Goal: Transaction & Acquisition: Purchase product/service

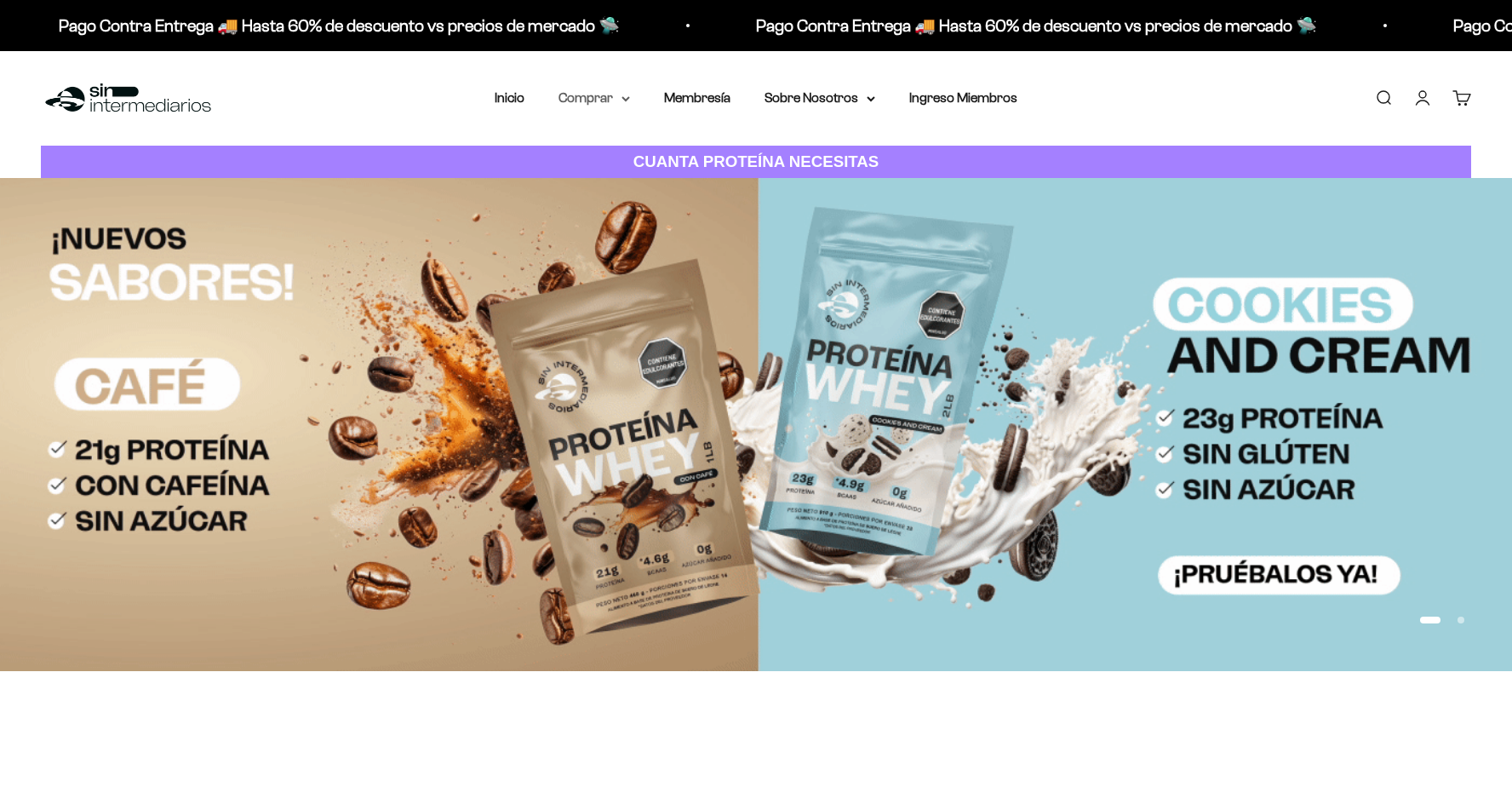
click at [616, 101] on summary "Comprar" at bounding box center [594, 97] width 71 height 23
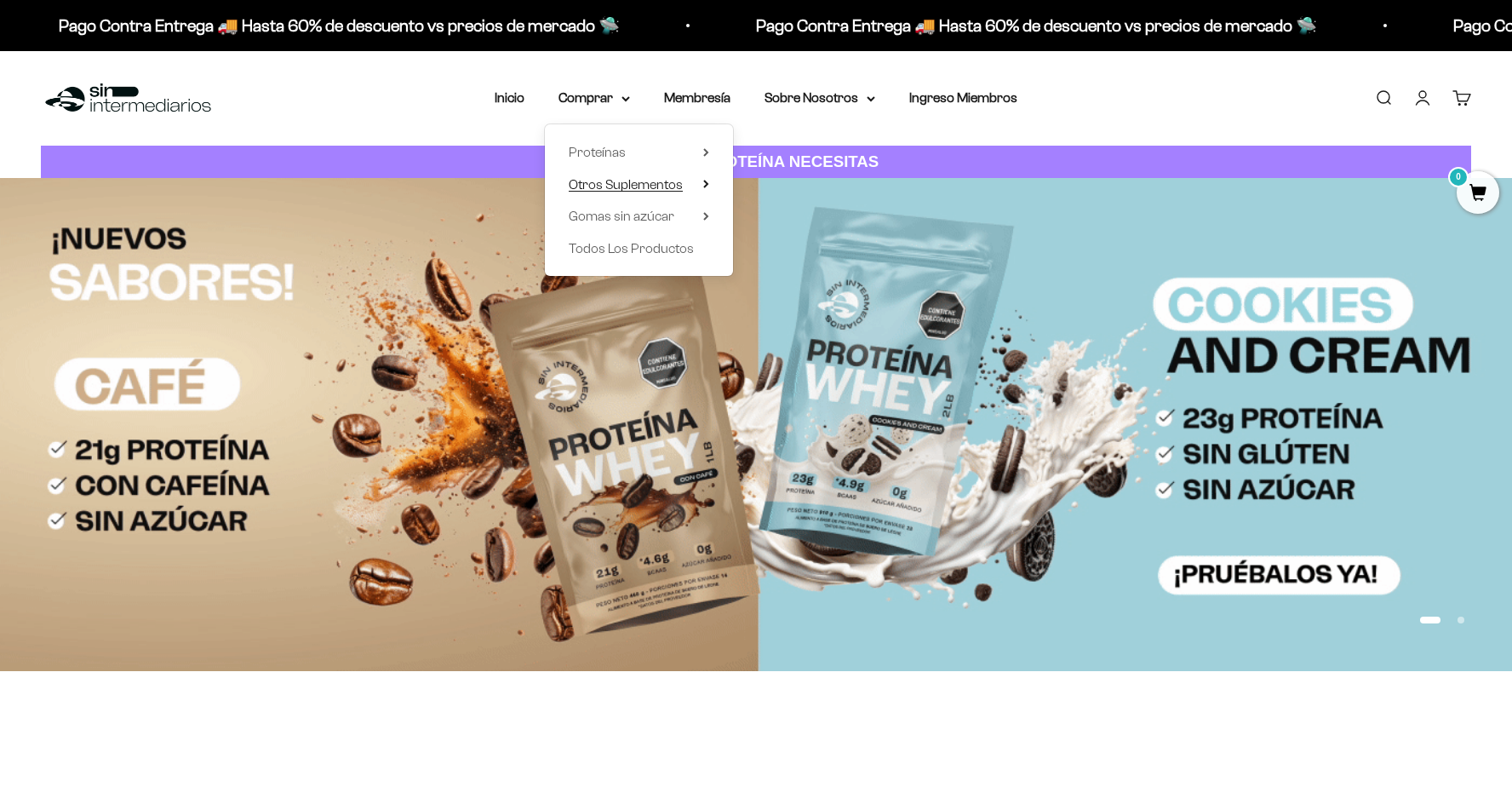
click at [640, 182] on span "Otros Suplementos" at bounding box center [625, 185] width 114 height 14
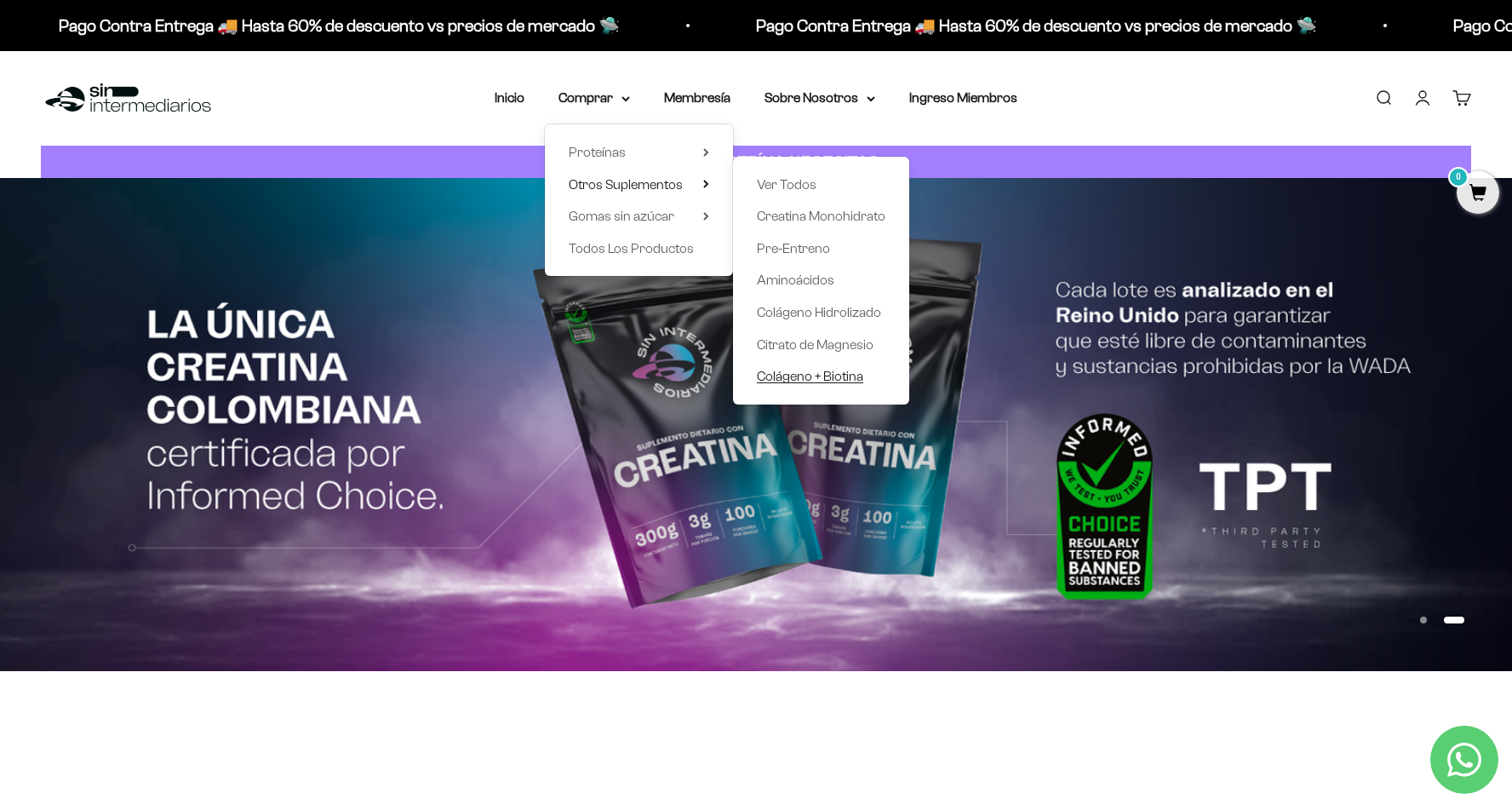
click at [848, 375] on span "Colágeno + Biotina" at bounding box center [810, 376] width 106 height 14
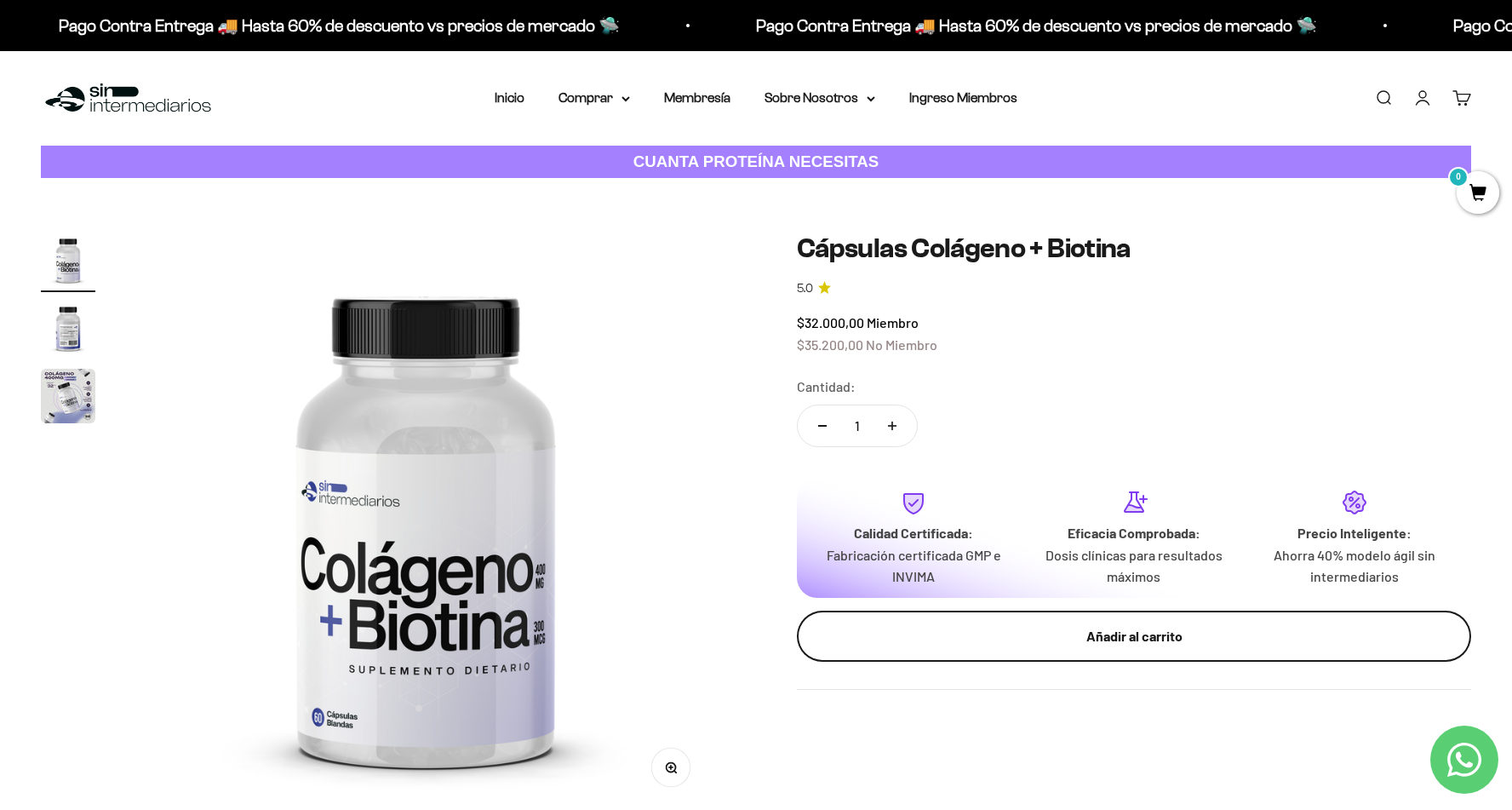
click at [1012, 645] on div "Añadir al carrito" at bounding box center [1134, 636] width 606 height 23
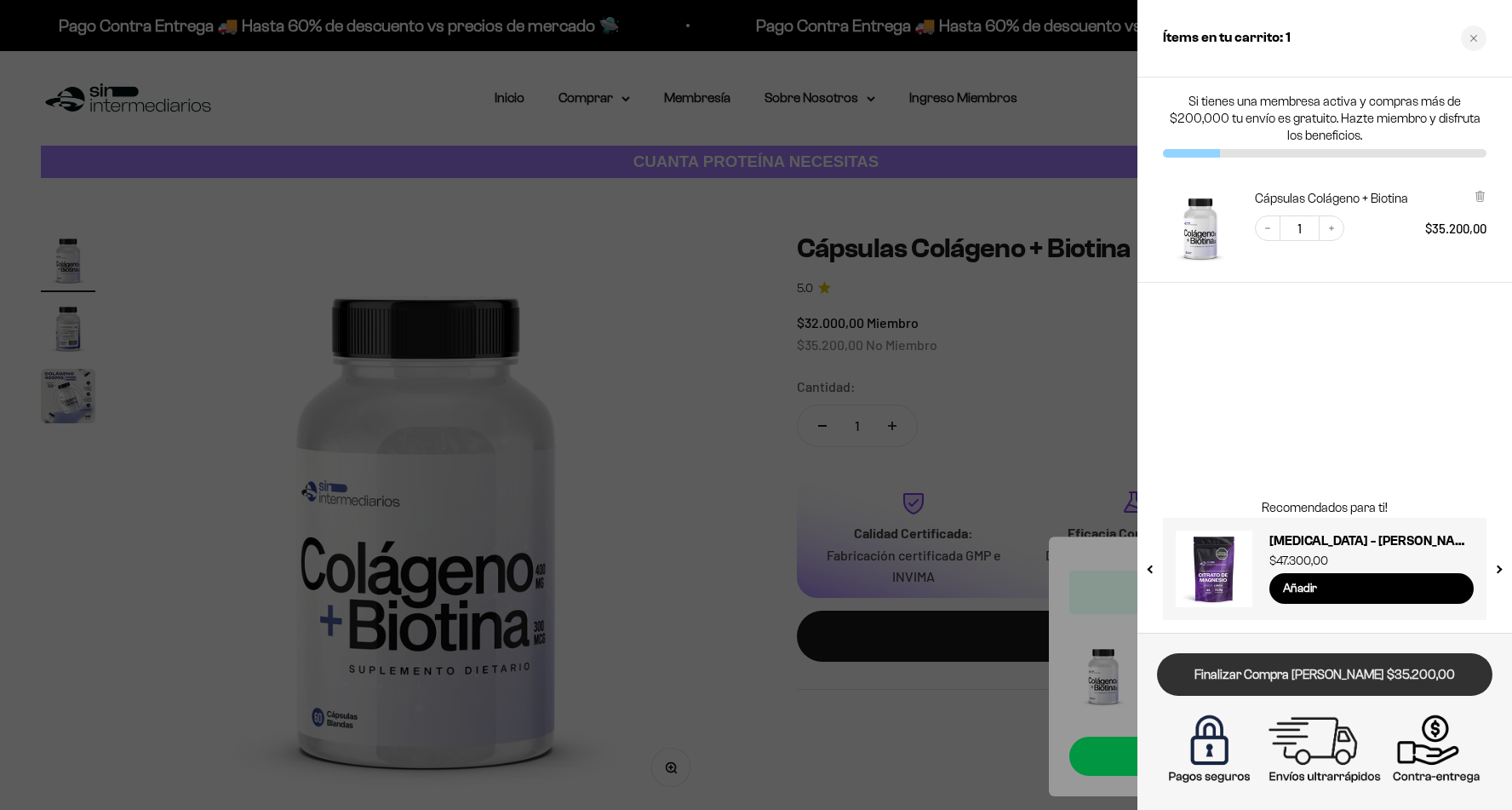
click at [1362, 676] on link "Finalizar Compra [PERSON_NAME] $35.200,00" at bounding box center [1325, 675] width 335 height 43
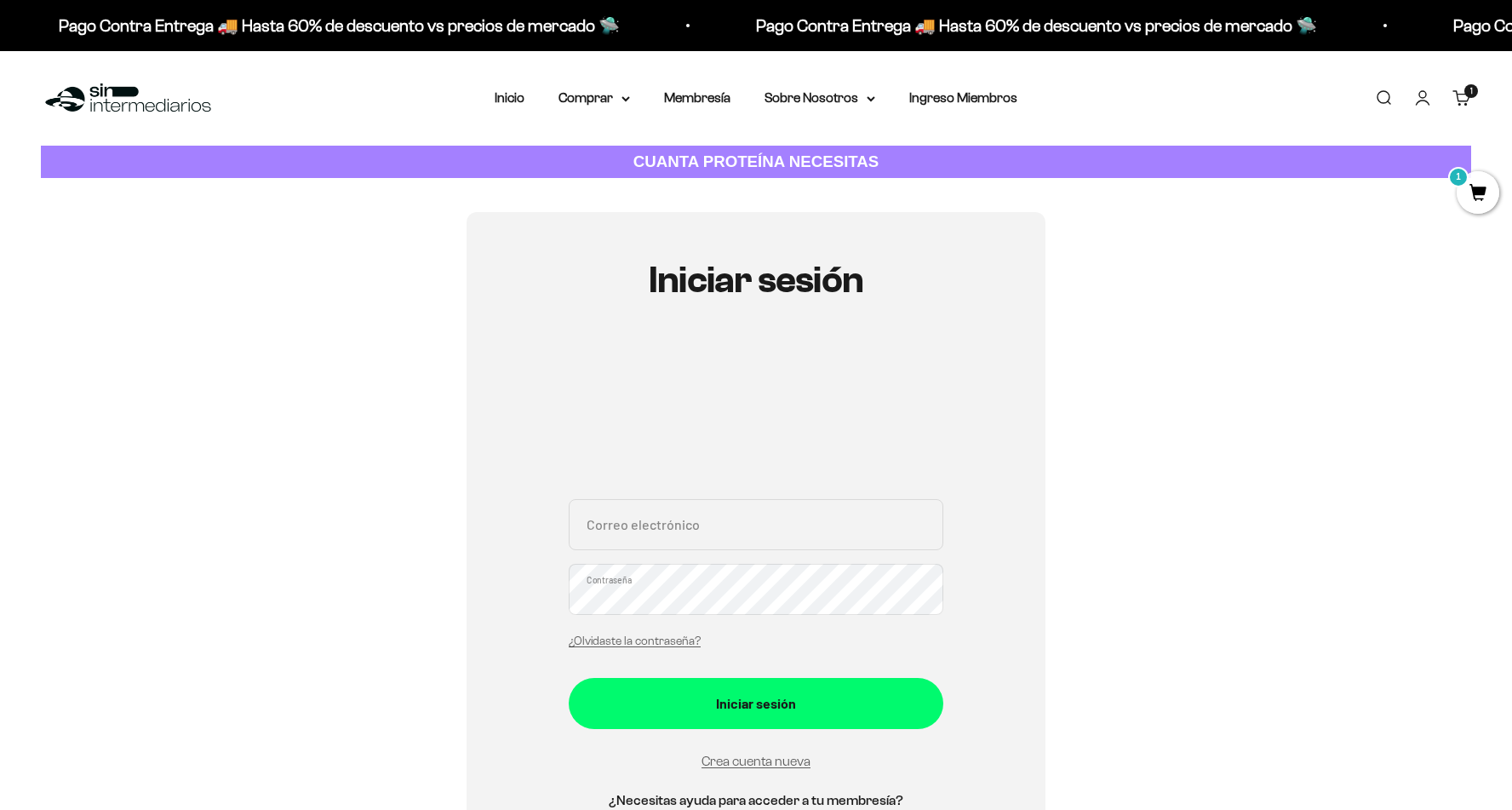
click at [719, 515] on input "Correo electrónico" at bounding box center [756, 524] width 375 height 51
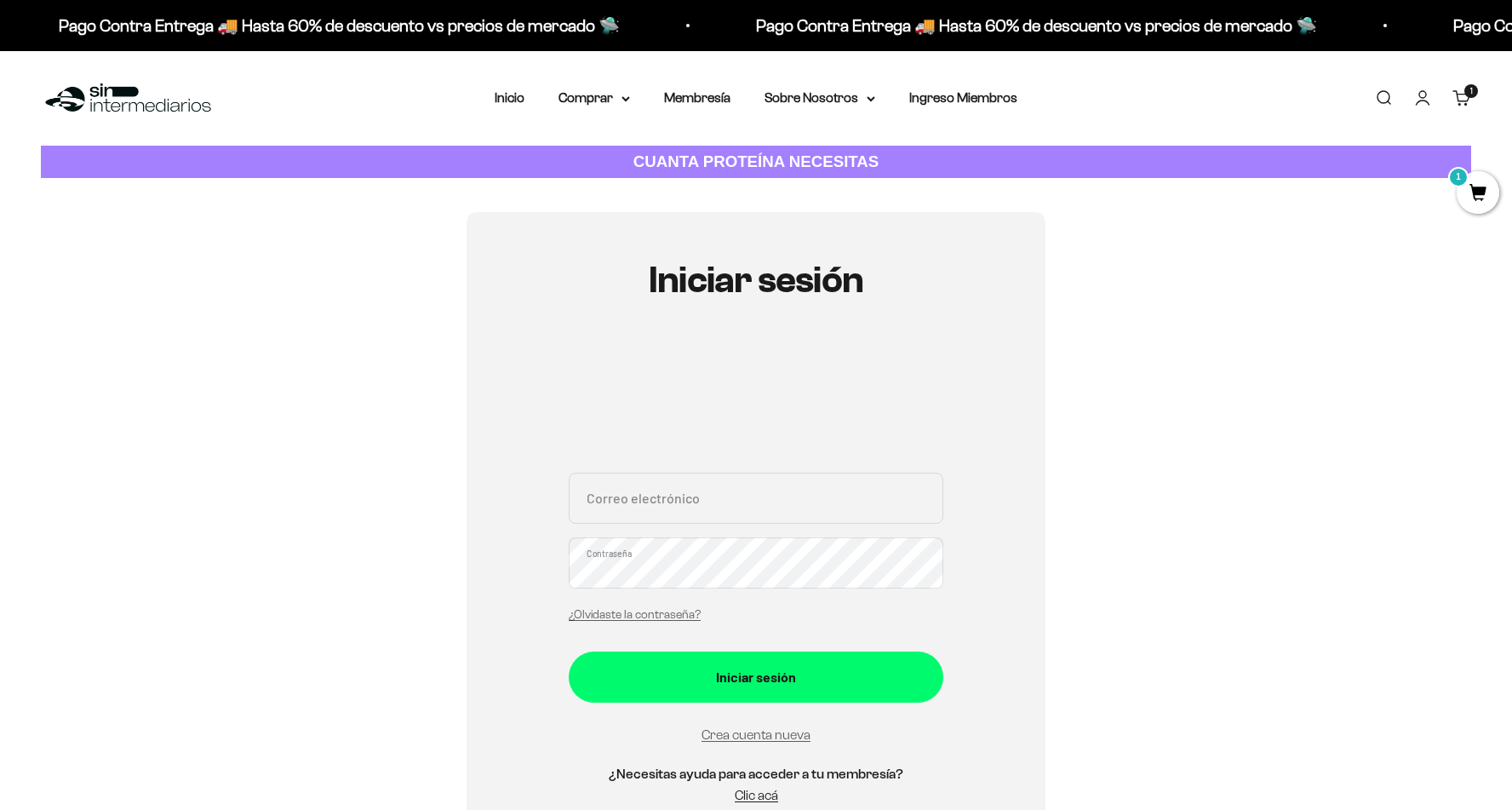
click at [705, 504] on input "Correo electrónico" at bounding box center [756, 497] width 375 height 51
type input "danim"
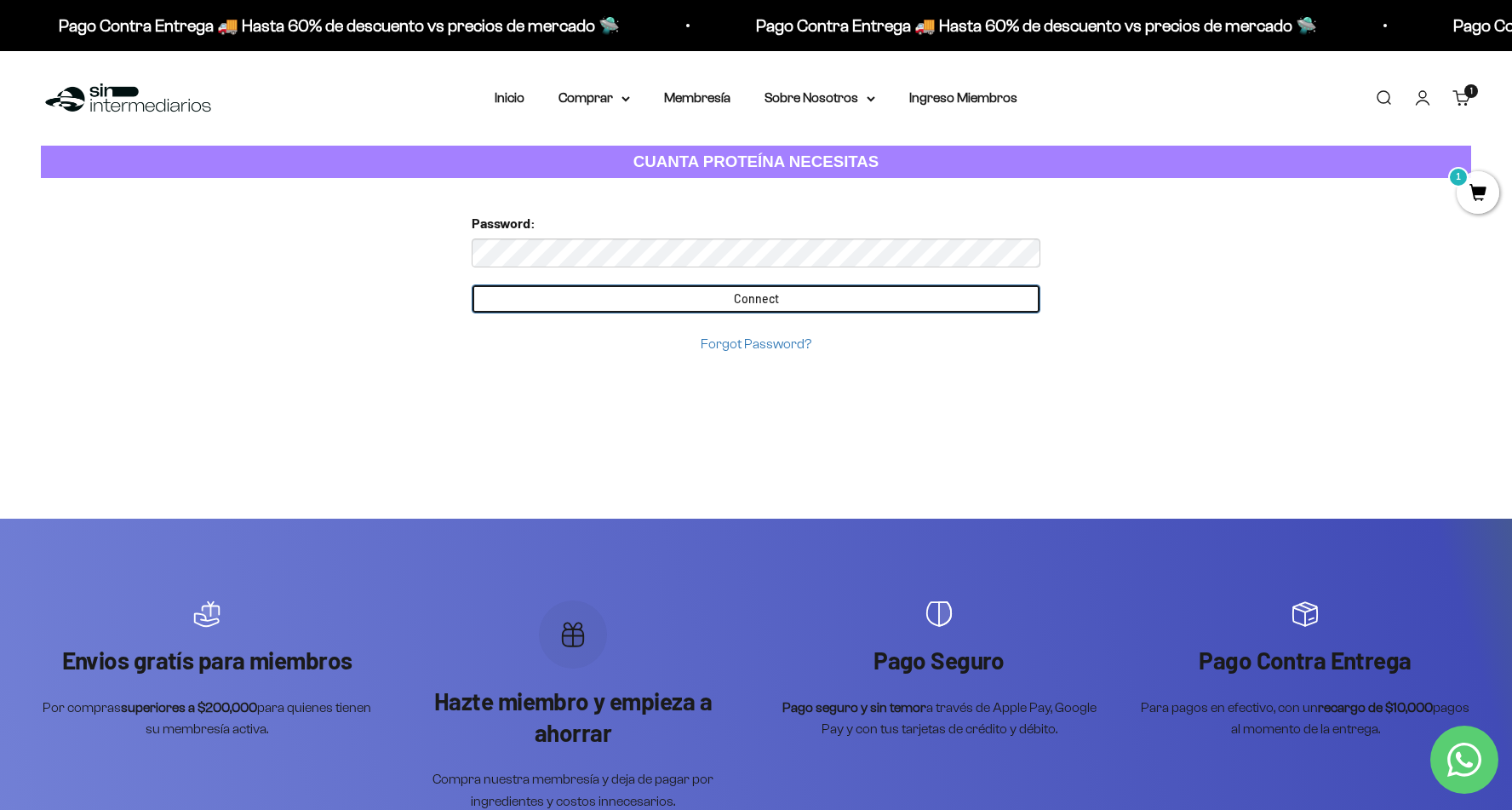
click at [758, 294] on input "Connect" at bounding box center [756, 299] width 569 height 29
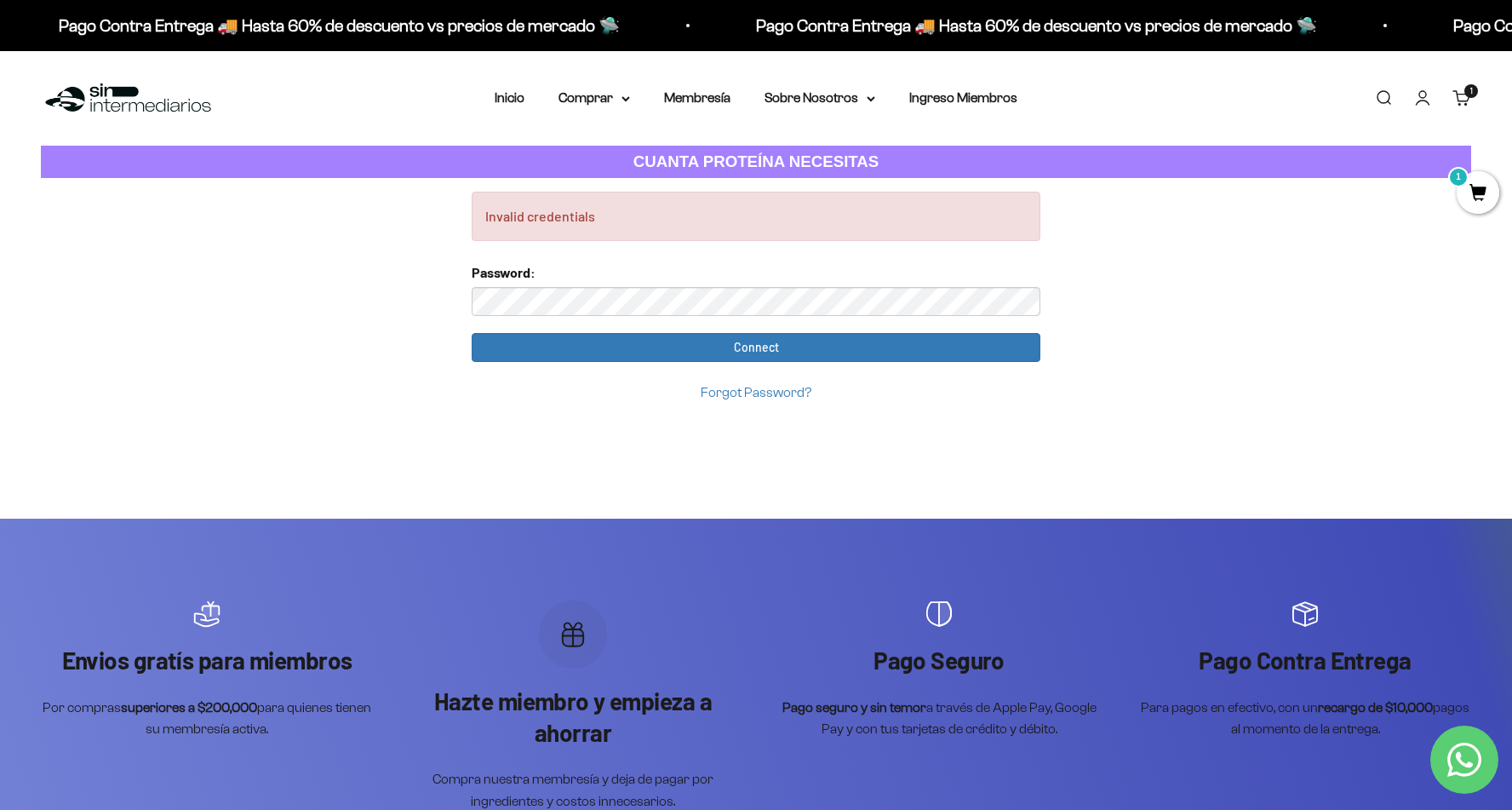
click at [472, 250] on div "Invalid credentials Too many requests. Please try again later. Username: dm.ama…" at bounding box center [756, 297] width 569 height 212
click at [1415, 97] on link "Iniciar sesión" at bounding box center [1423, 97] width 19 height 19
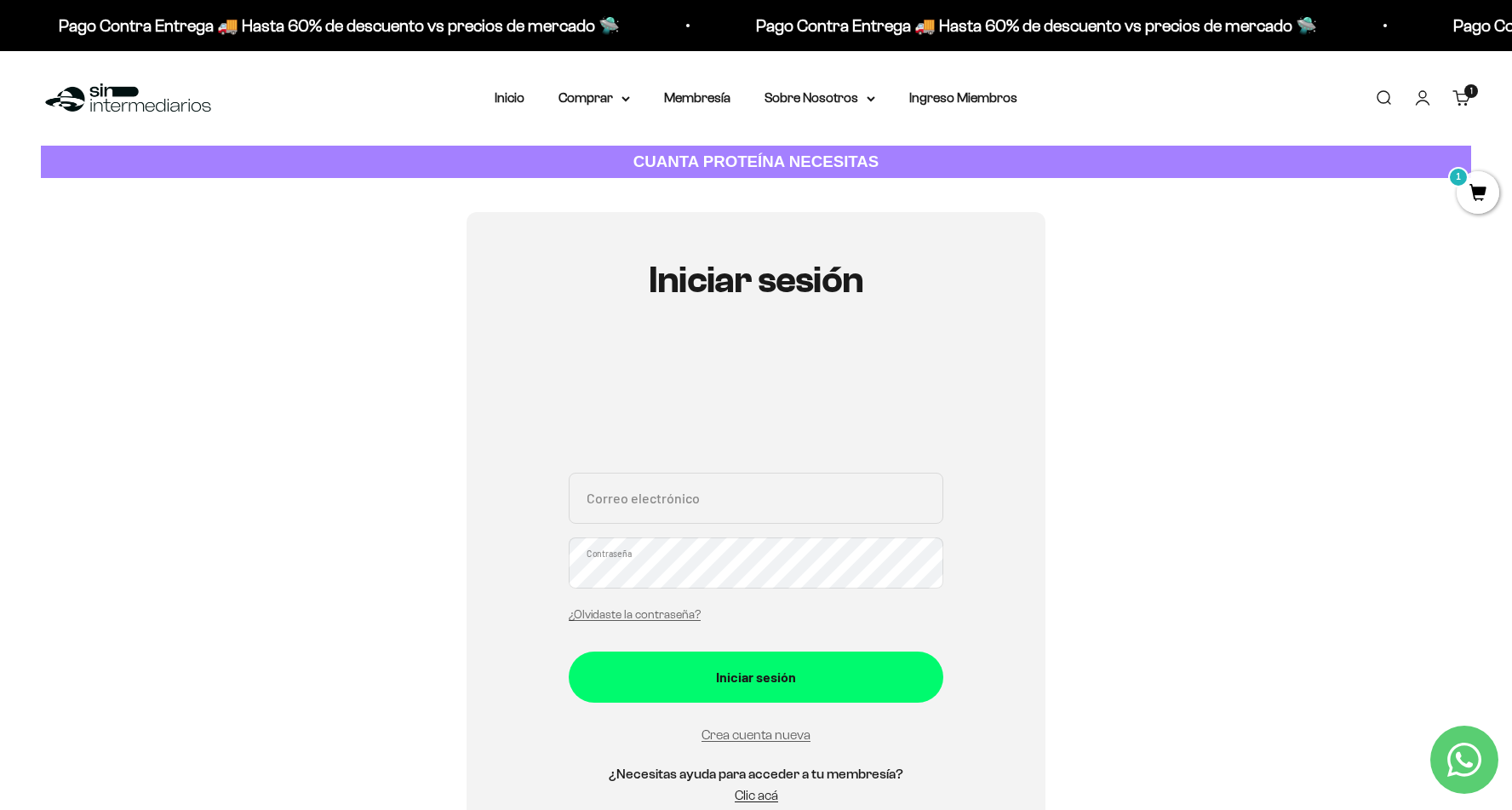
click at [709, 503] on input "Correo electrónico" at bounding box center [756, 497] width 375 height 51
type input "danimaria62@hotmail.com"
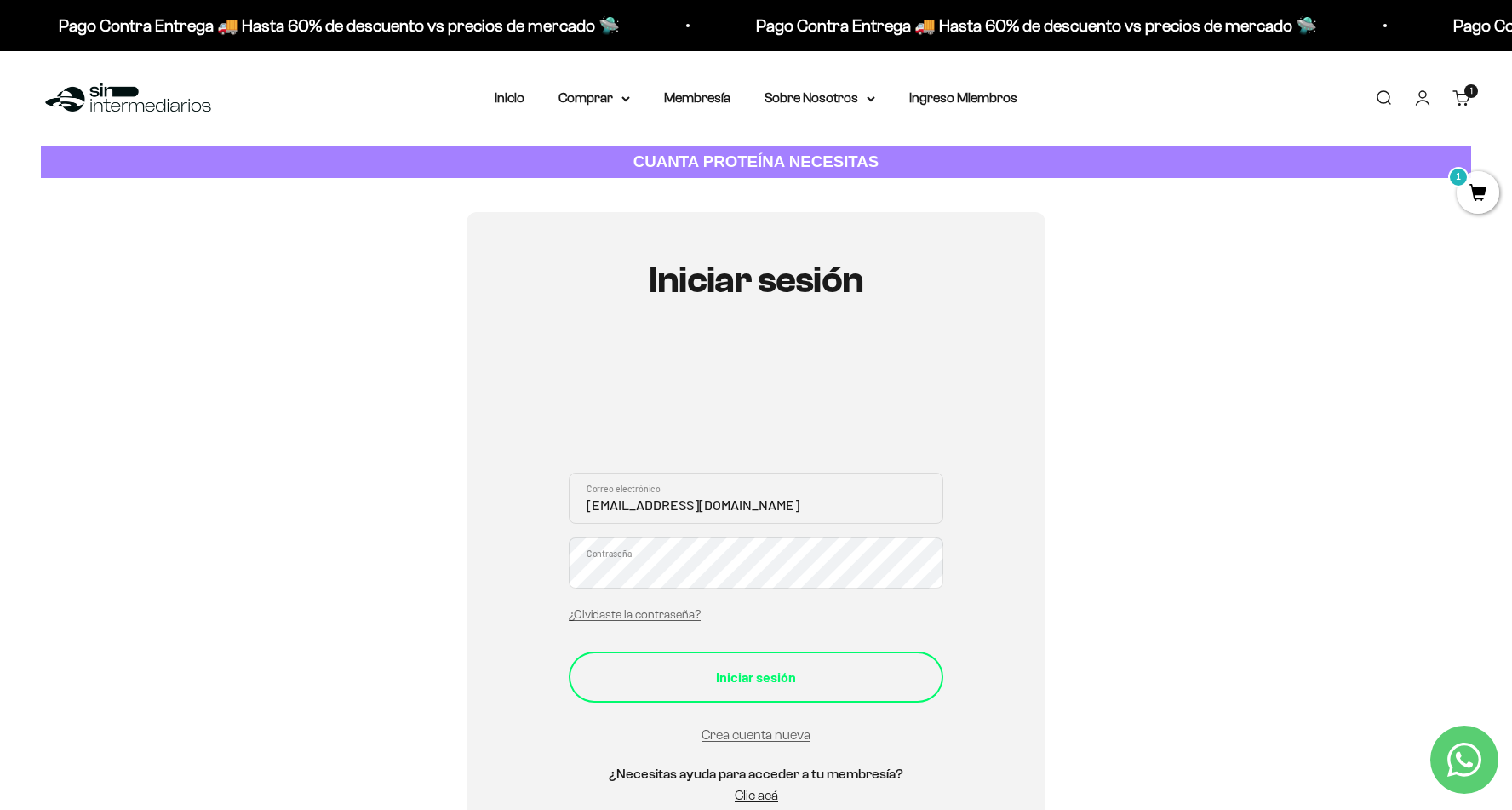
click at [789, 673] on div "Iniciar sesión" at bounding box center [756, 677] width 306 height 23
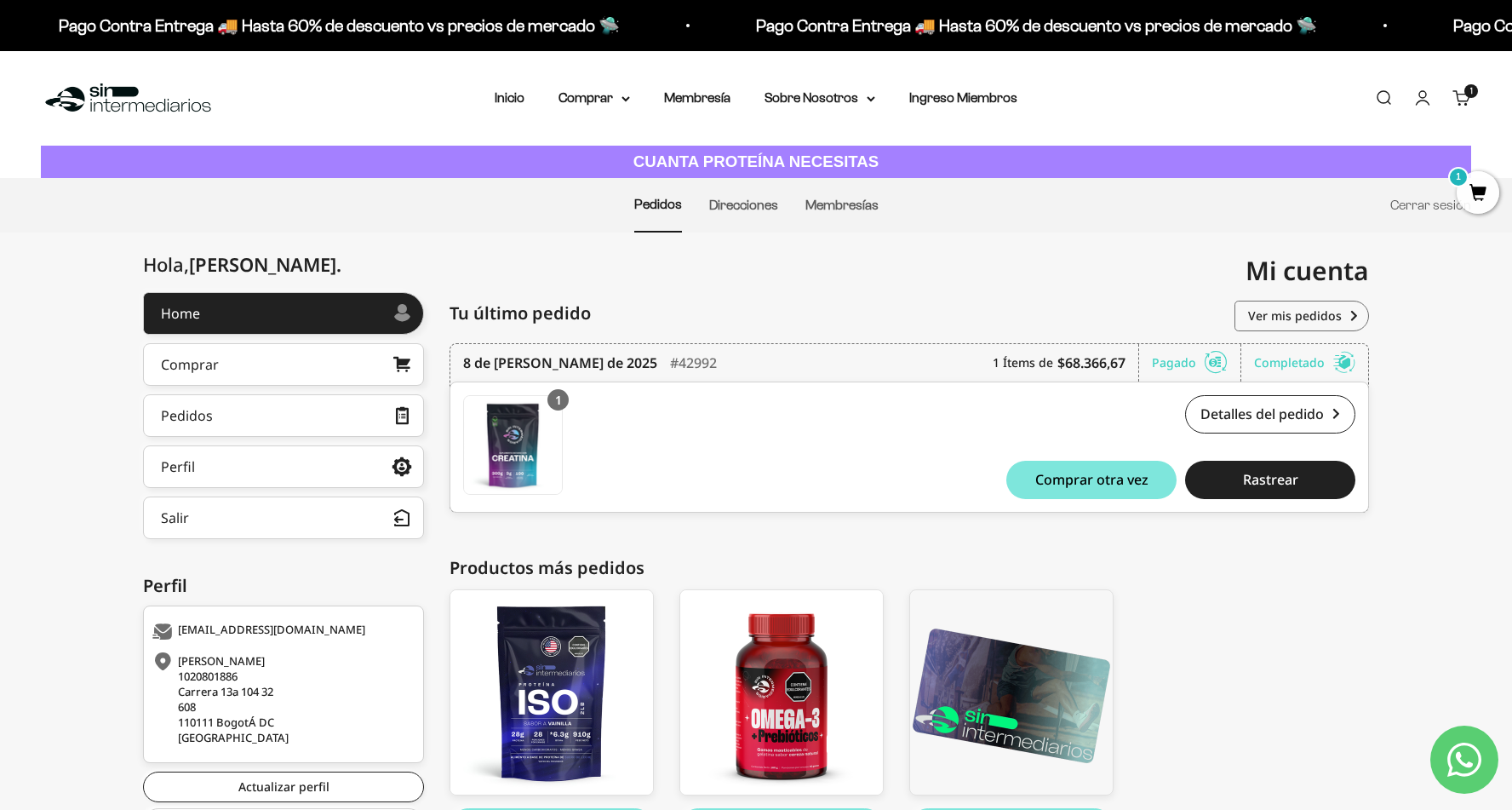
click at [868, 278] on div "Mi cuenta danimaria62@hotmail.com" at bounding box center [1062, 270] width 613 height 77
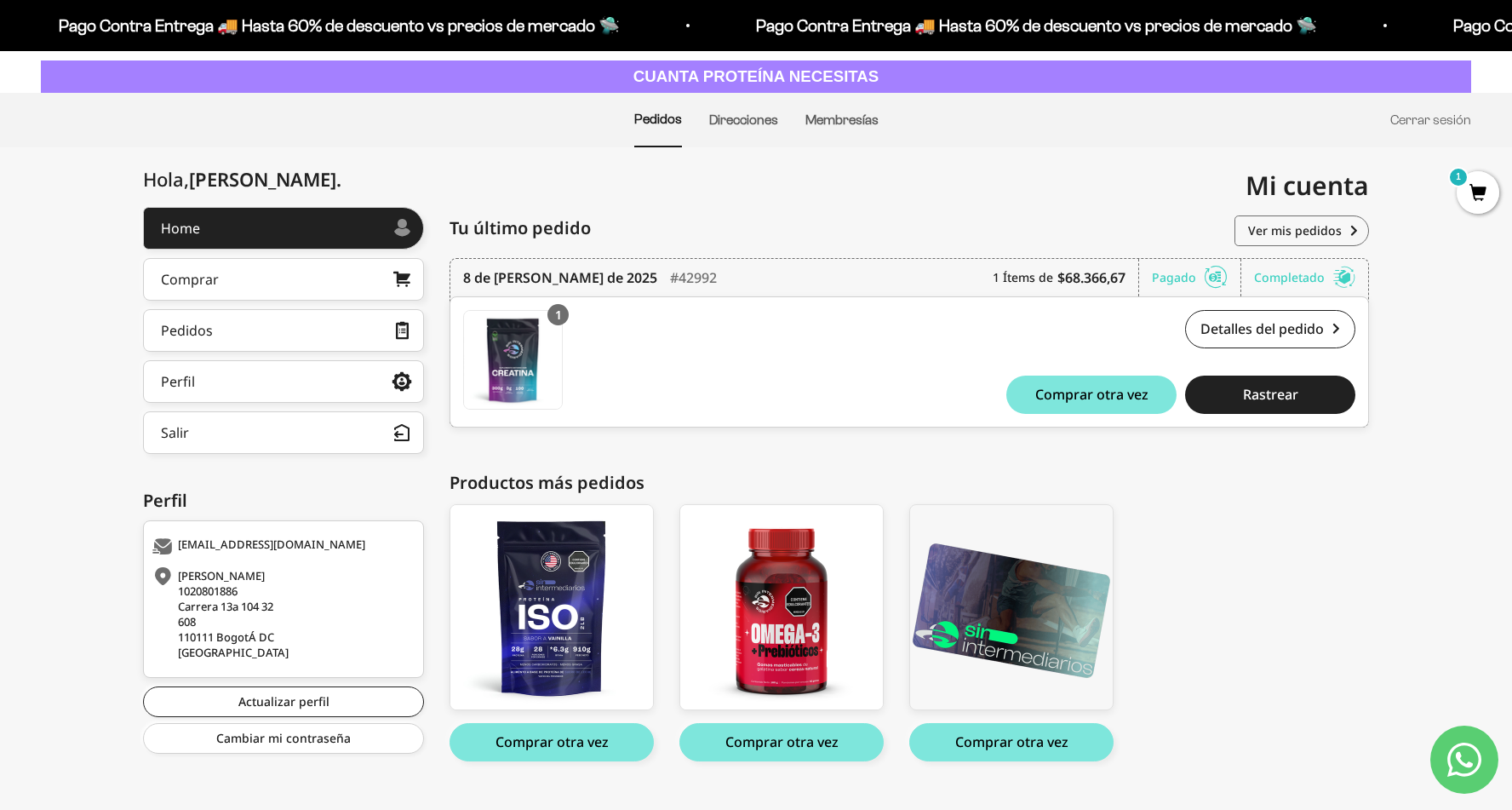
scroll to position [88, 0]
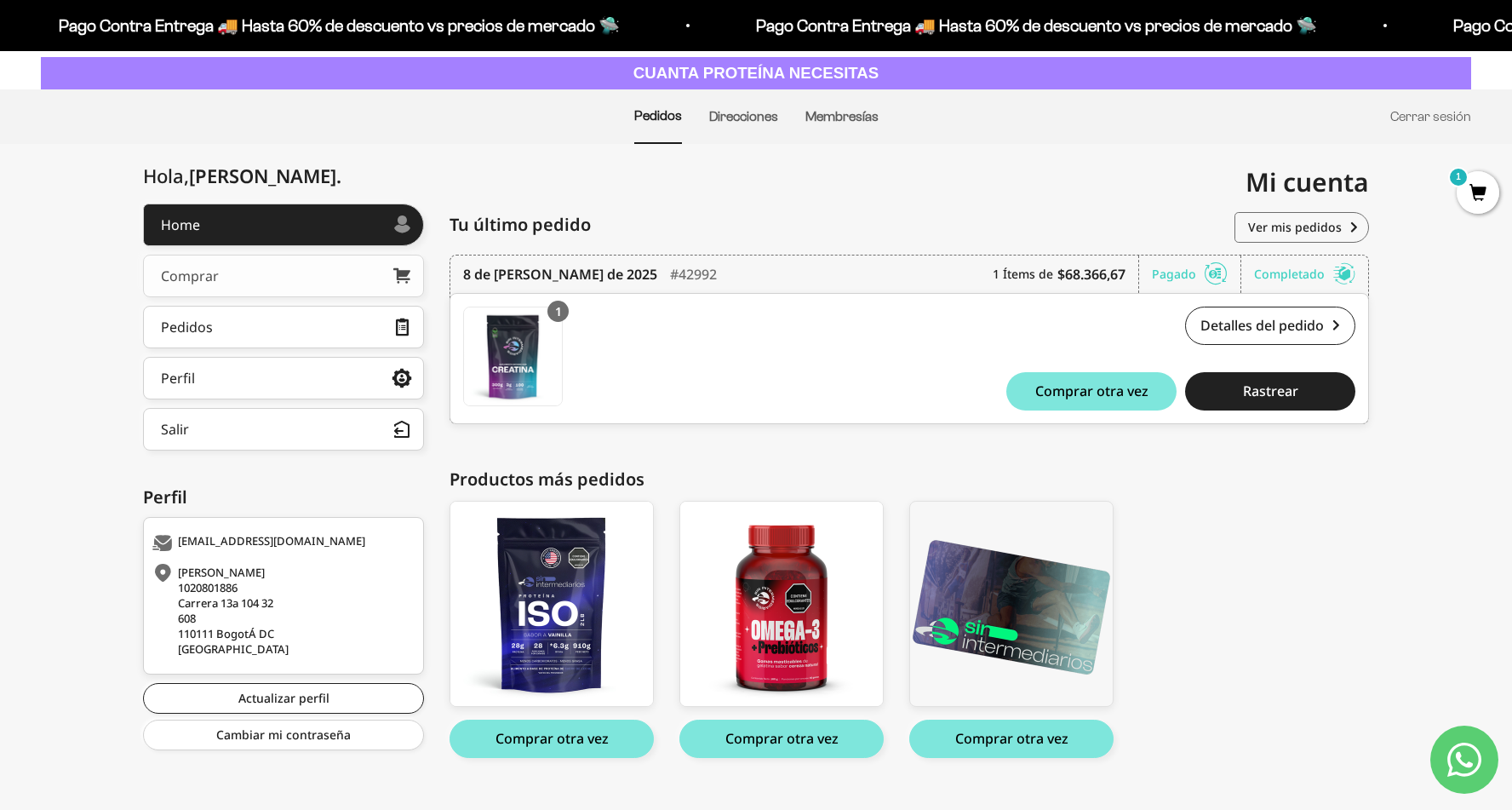
click at [343, 268] on link "Comprar" at bounding box center [284, 276] width 281 height 42
click at [264, 296] on link "Comprar" at bounding box center [284, 276] width 281 height 42
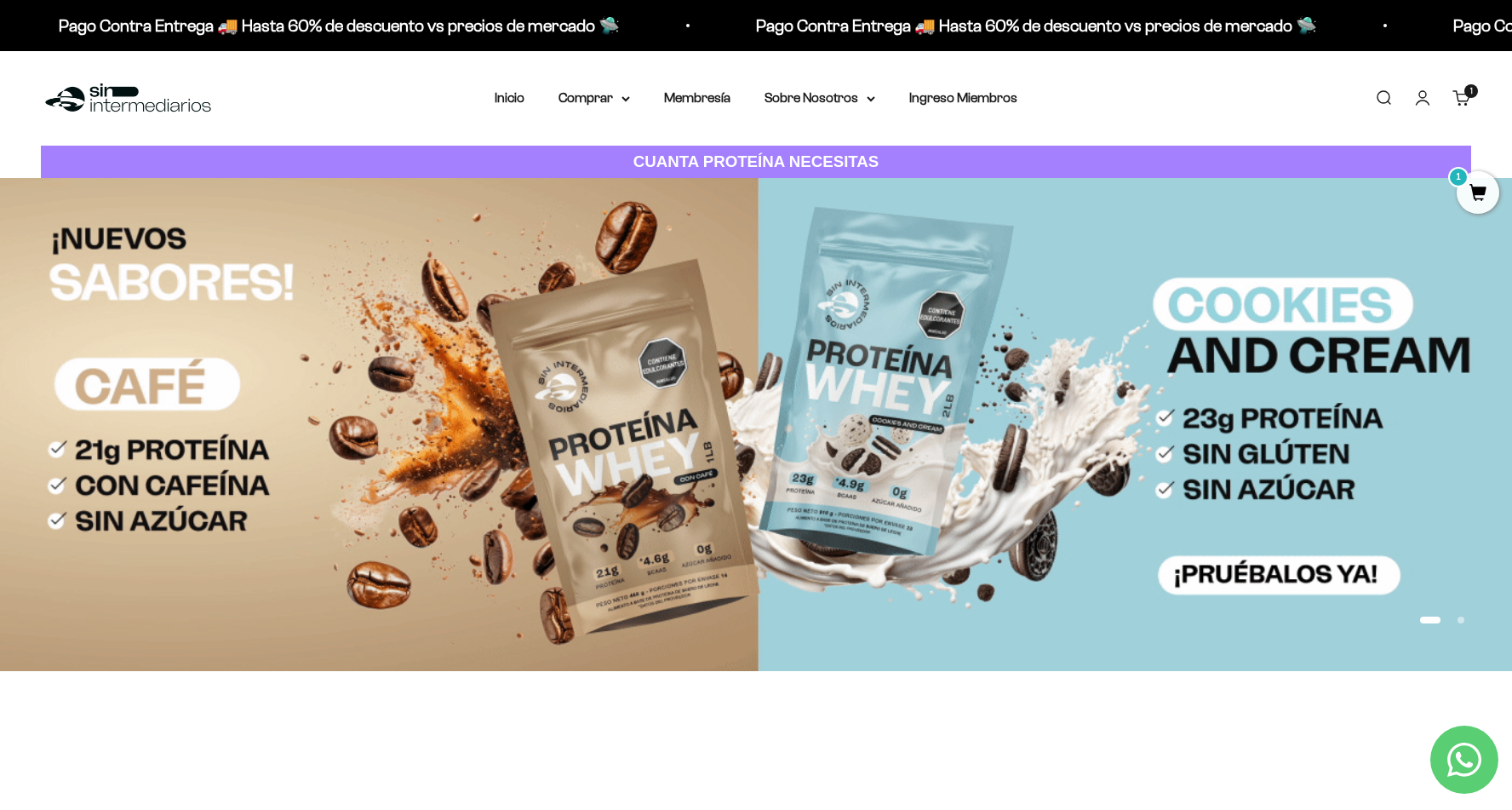
click at [1463, 103] on link "Carrito 1 artículo 1" at bounding box center [1462, 97] width 19 height 19
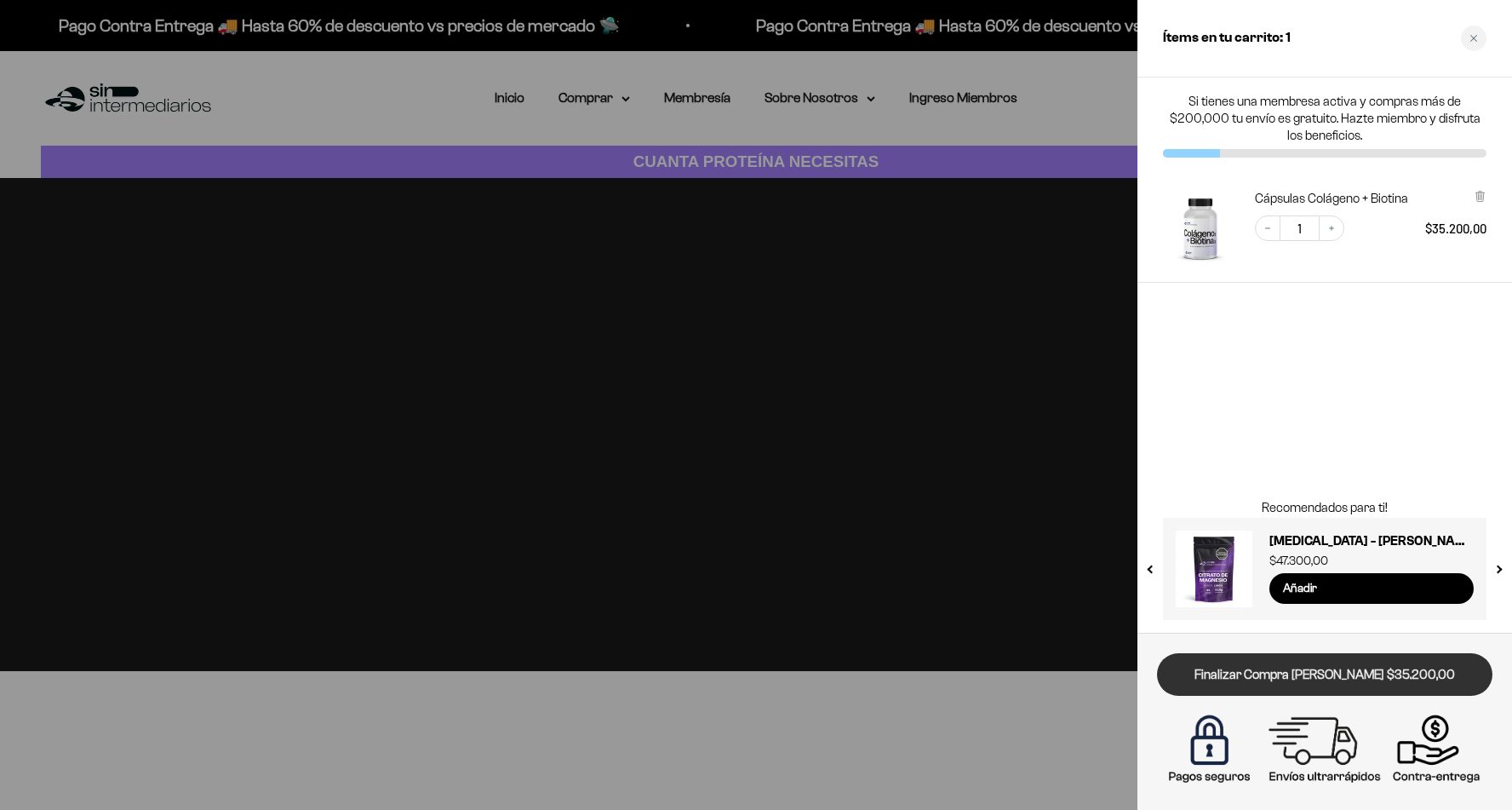
click at [1350, 674] on link "Finalizar Compra [PERSON_NAME] $35.200,00" at bounding box center [1325, 675] width 335 height 43
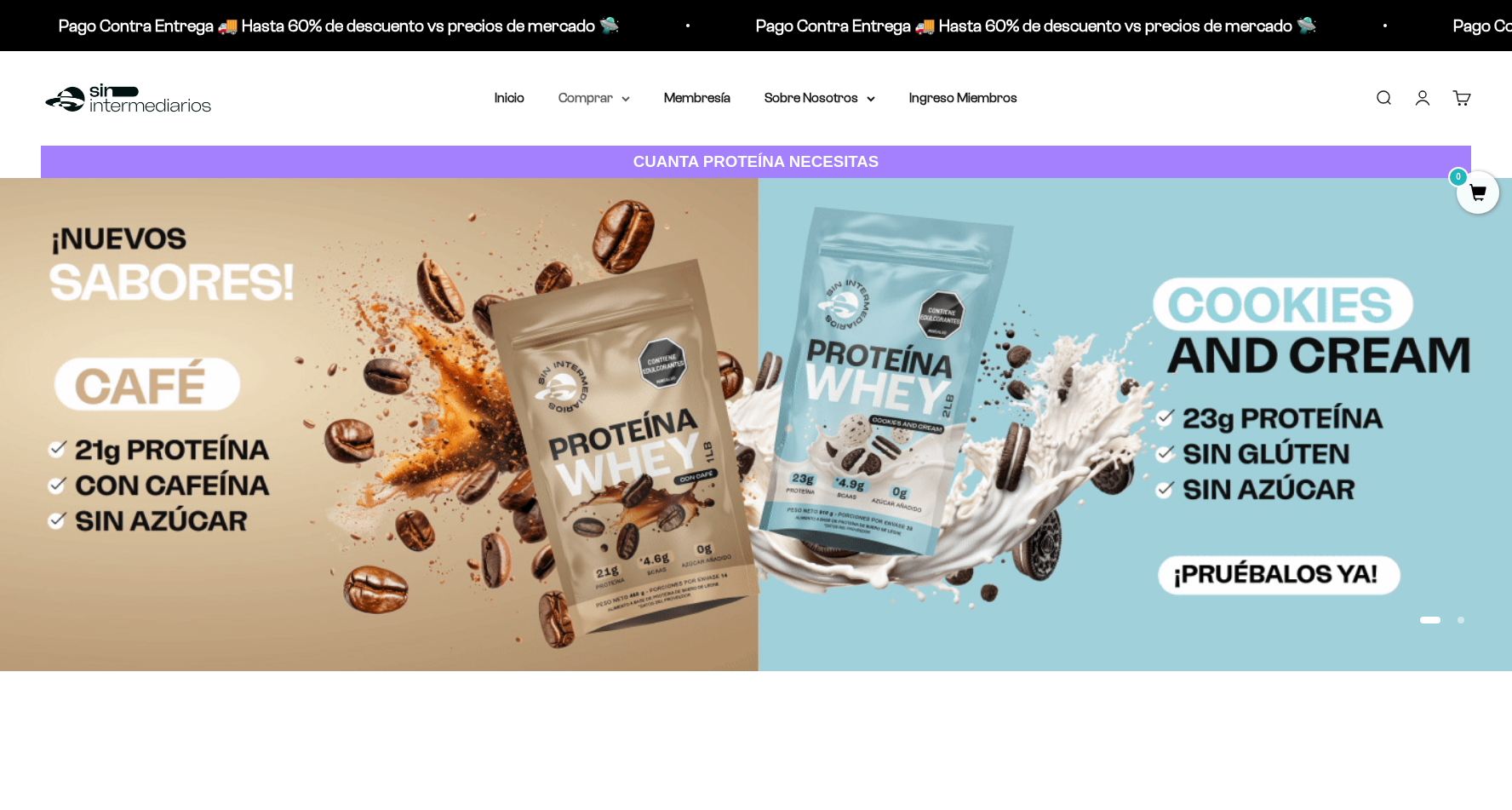
click at [603, 103] on summary "Comprar" at bounding box center [594, 97] width 71 height 23
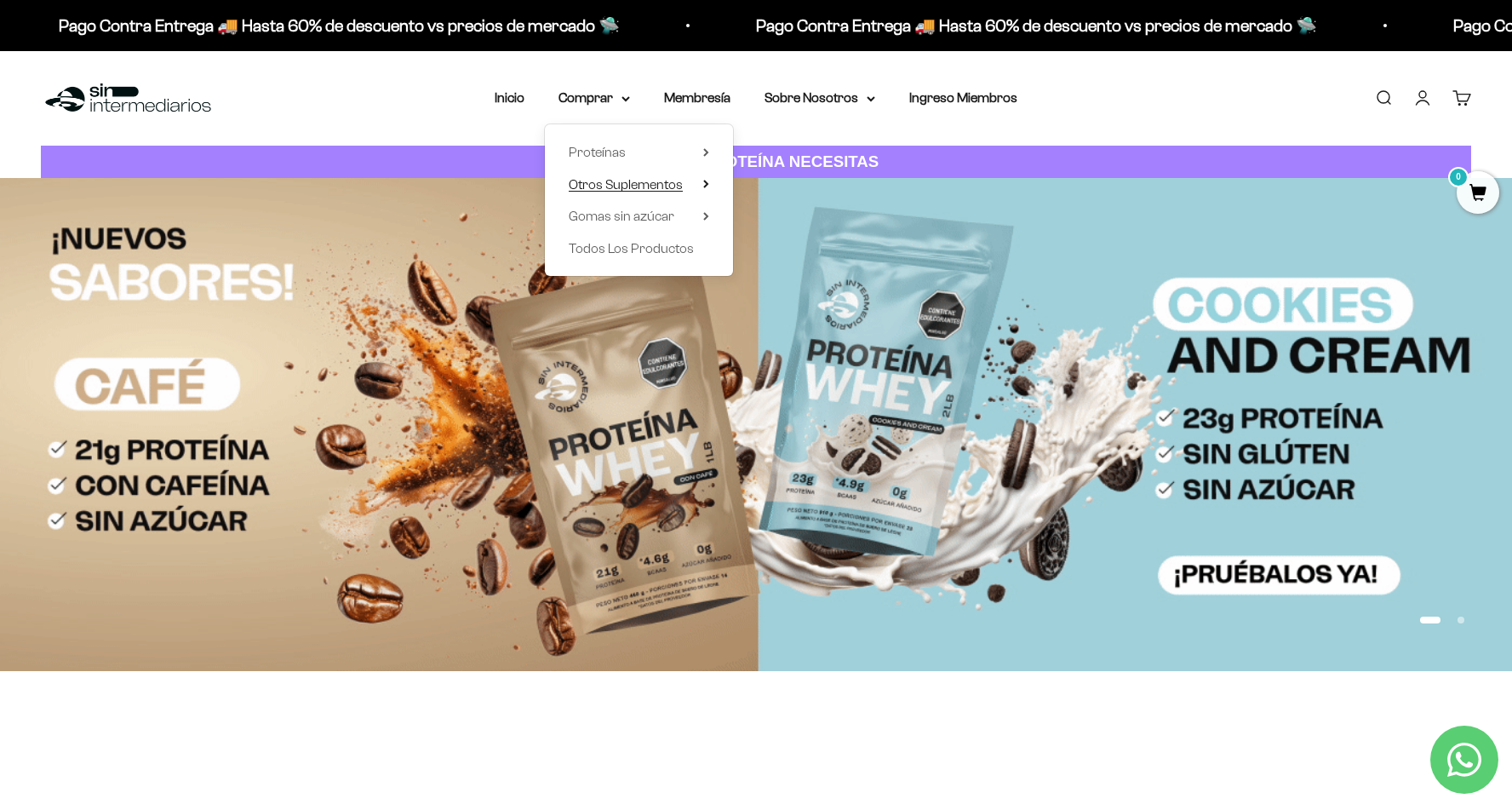
click at [612, 187] on span "Otros Suplementos" at bounding box center [625, 185] width 114 height 14
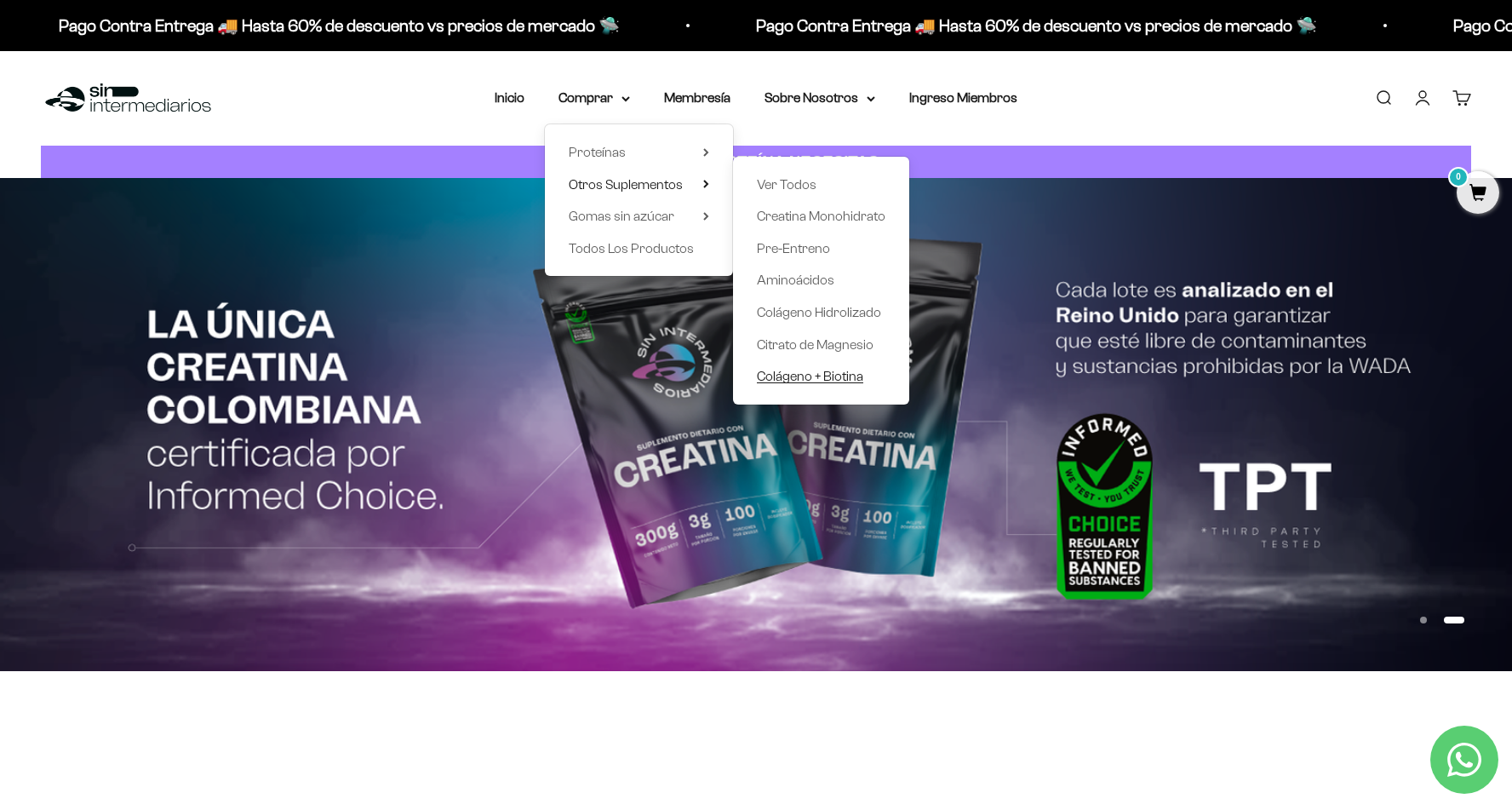
click at [824, 381] on span "Colágeno + Biotina" at bounding box center [810, 376] width 106 height 14
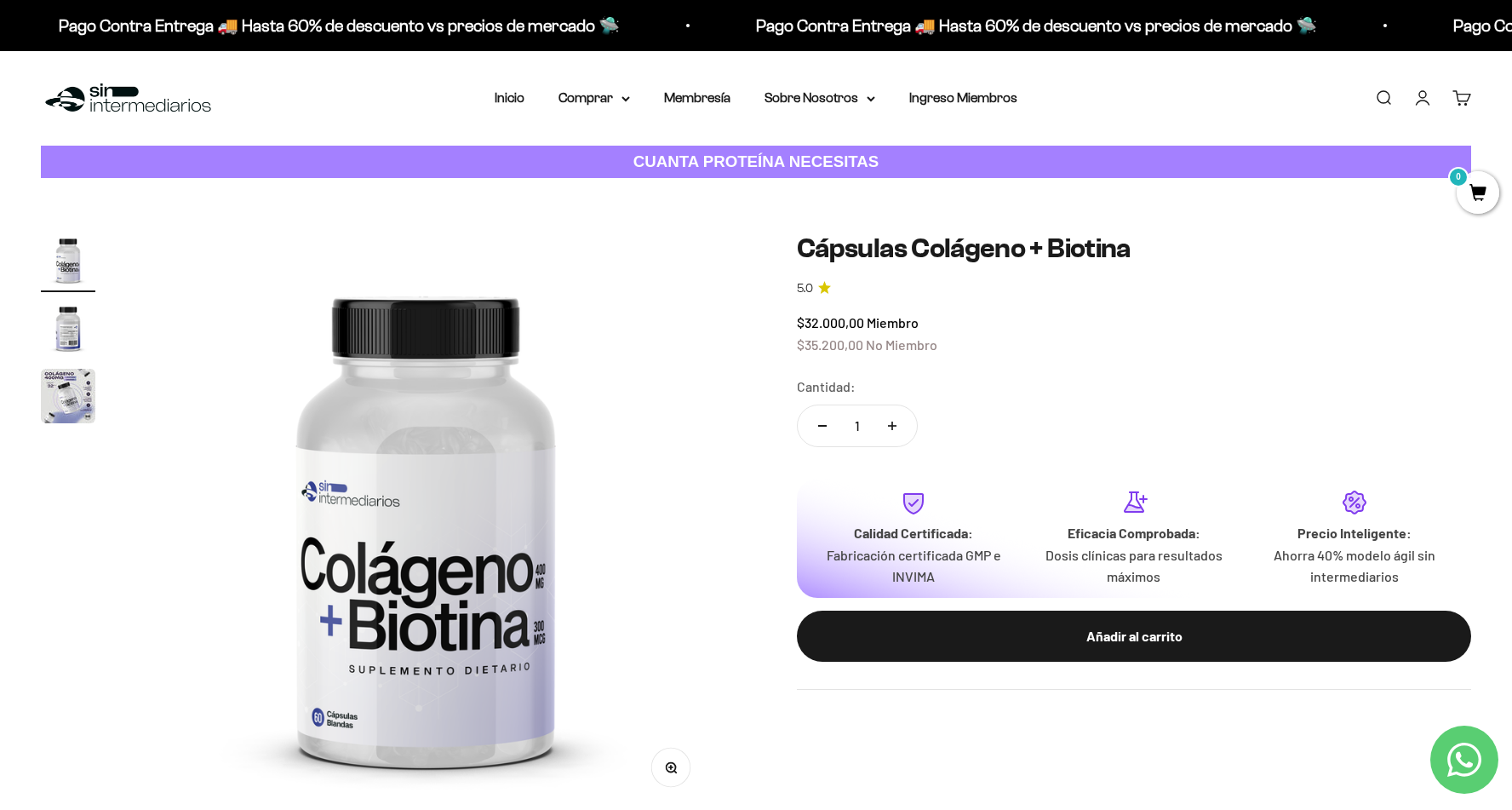
click at [86, 331] on img "Ir al artículo 2" at bounding box center [68, 328] width 54 height 54
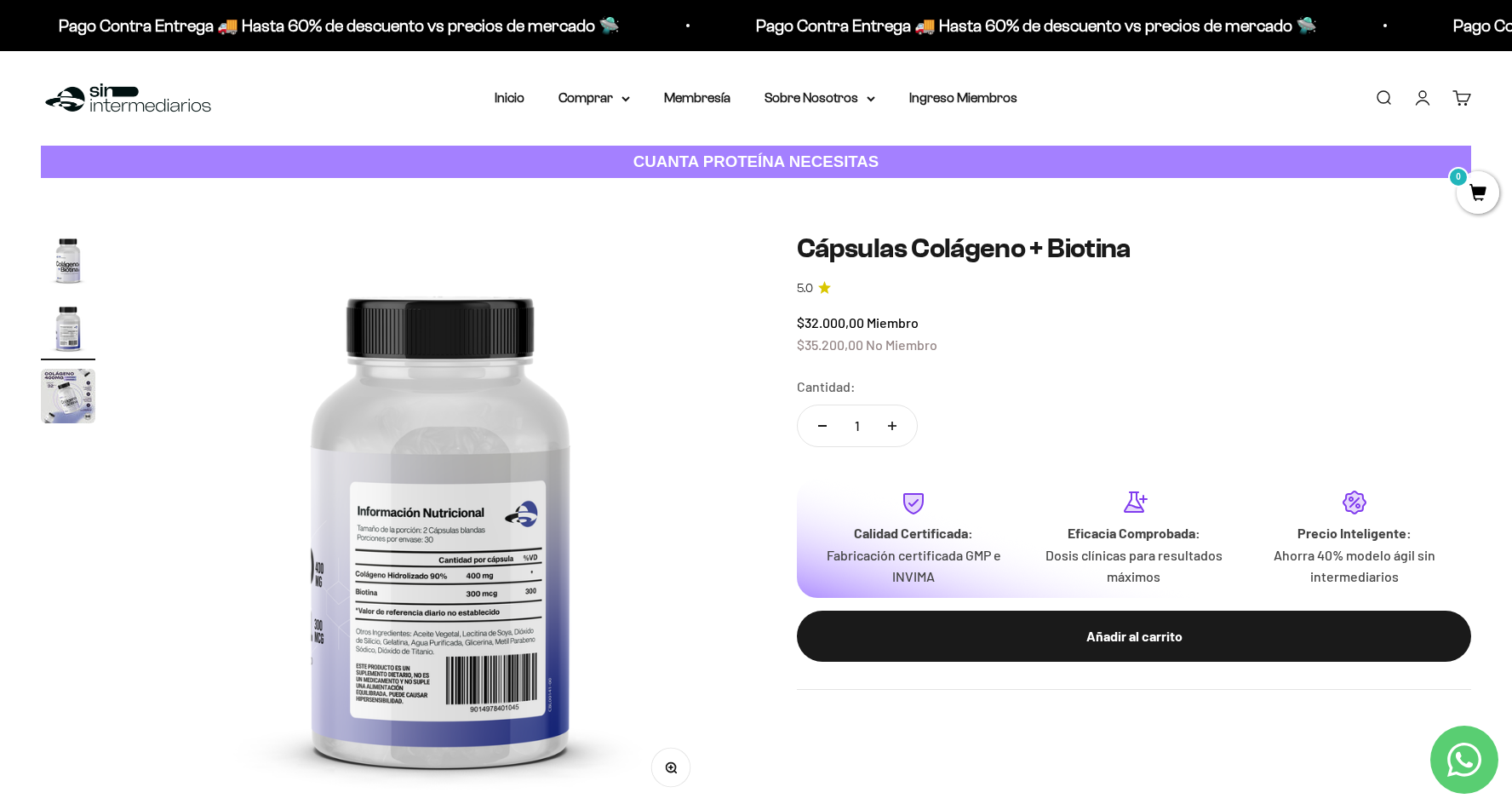
scroll to position [0, 599]
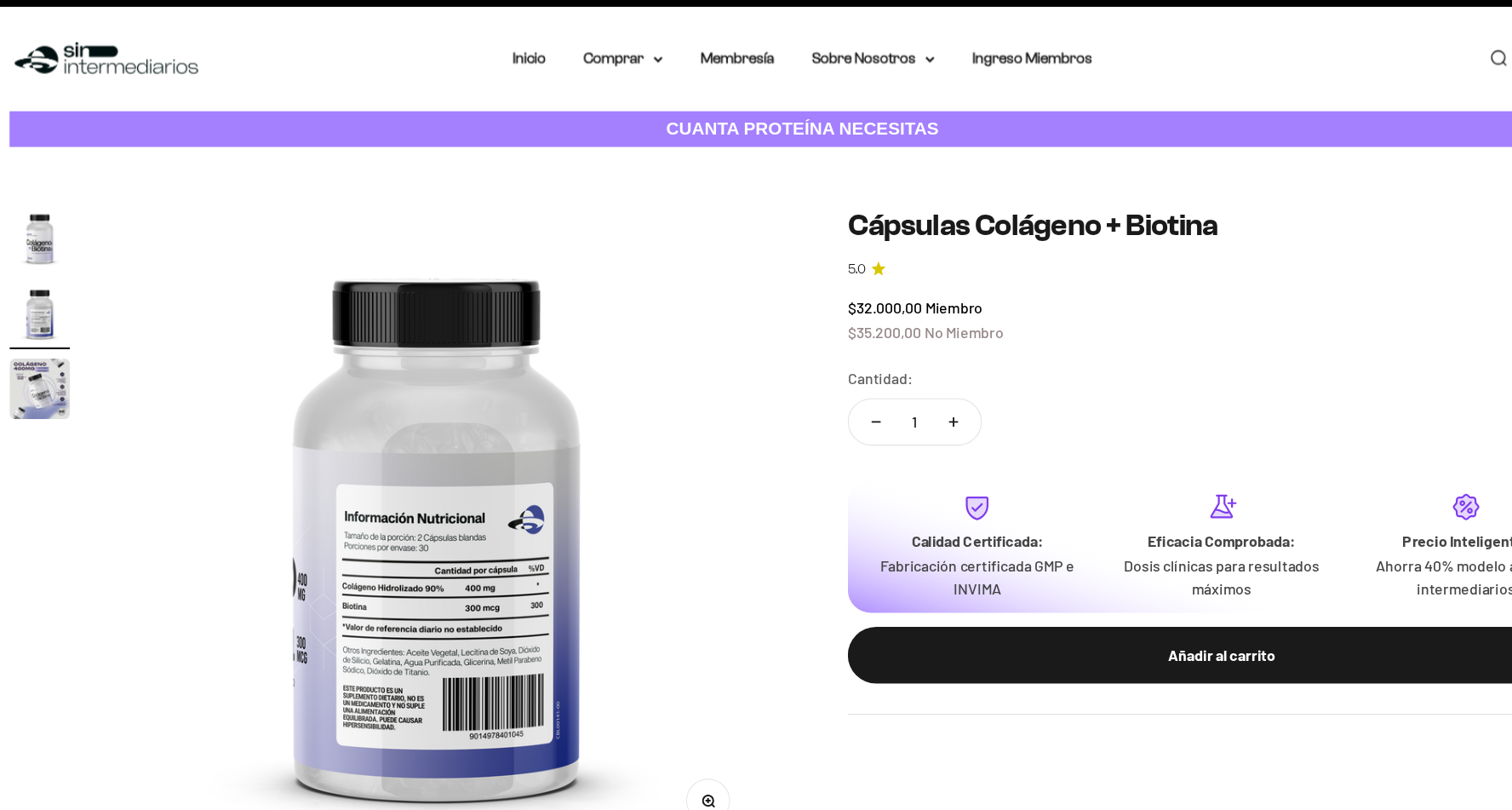
click at [407, 596] on img at bounding box center [425, 522] width 579 height 579
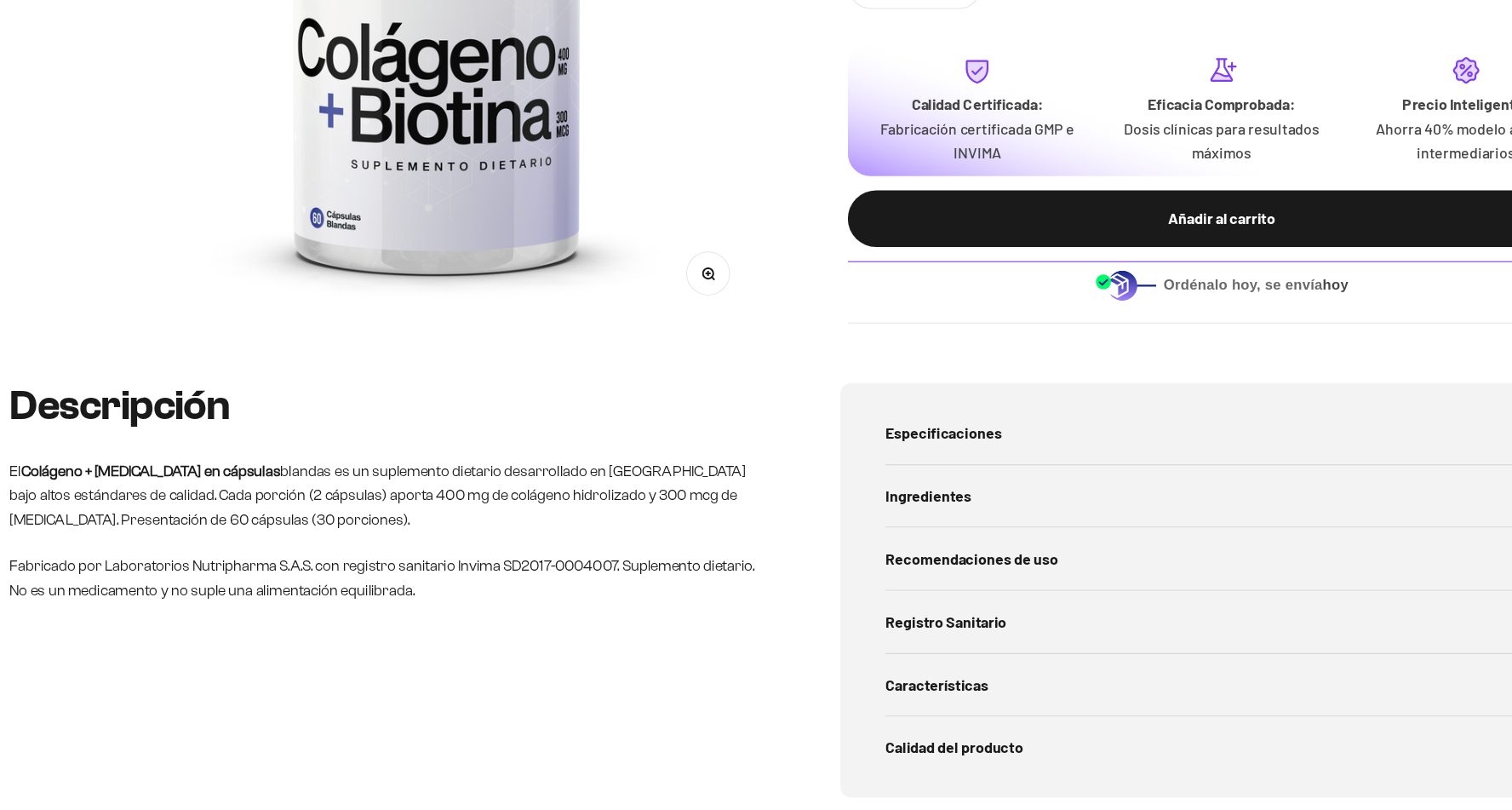
scroll to position [443, 0]
